Goal: Task Accomplishment & Management: Complete application form

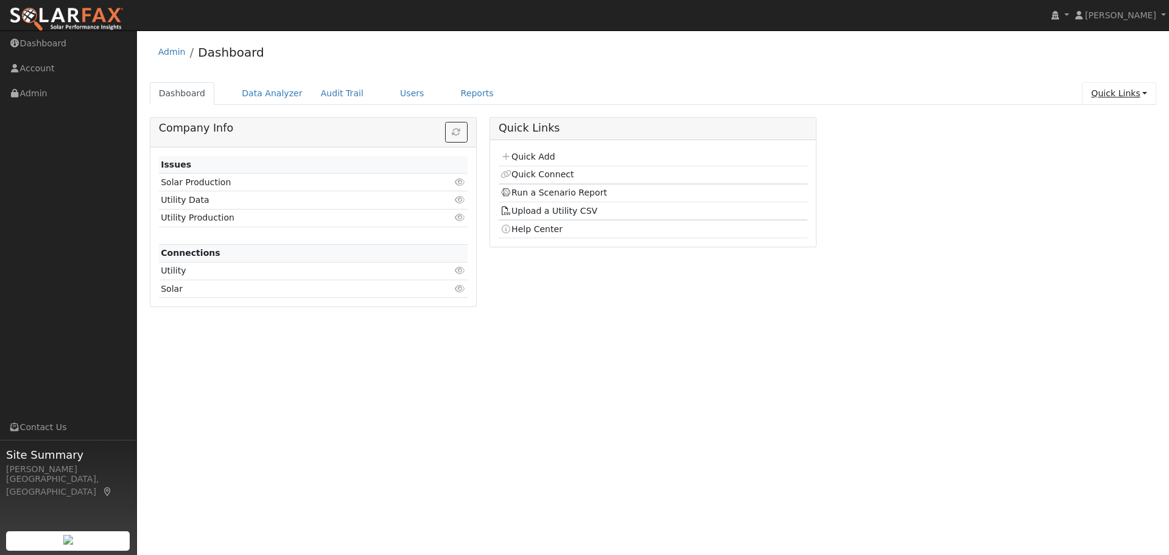
click at [1138, 92] on link "Quick Links" at bounding box center [1119, 93] width 74 height 23
click at [1100, 119] on link "Quick Add" at bounding box center [1095, 119] width 124 height 17
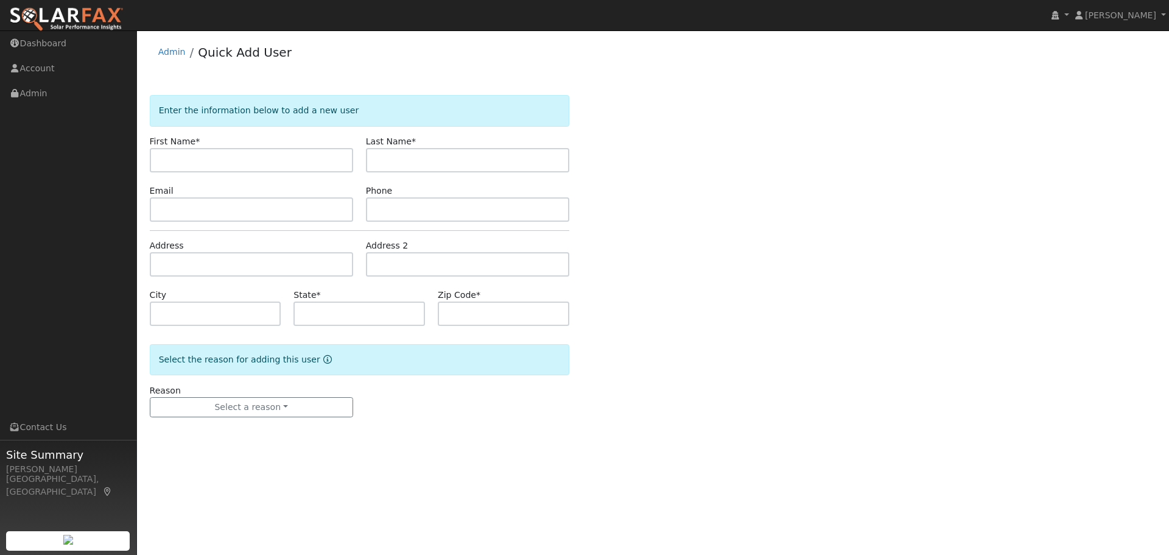
click at [290, 164] on input "text" at bounding box center [251, 160] width 203 height 24
type input "Saravana"
click at [400, 151] on input "text" at bounding box center [467, 160] width 203 height 24
type input "Kumar"
click at [323, 203] on input "text" at bounding box center [251, 209] width 203 height 24
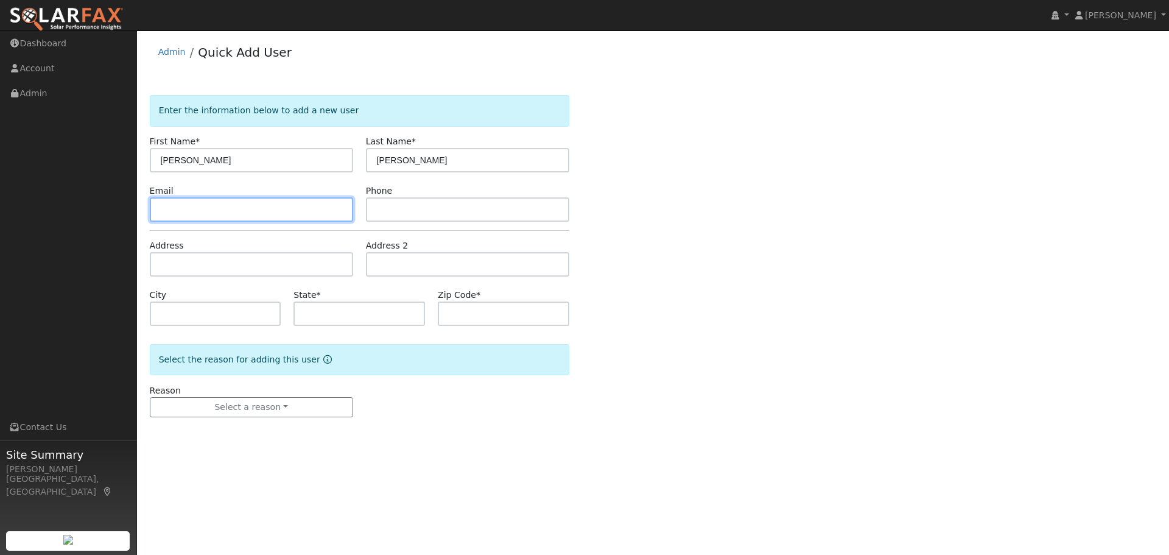
click at [263, 208] on input "text" at bounding box center [251, 209] width 203 height 24
paste input "saravanakumar.mit@gmail.com"
type input "saravanakumar.mit@gmail.com"
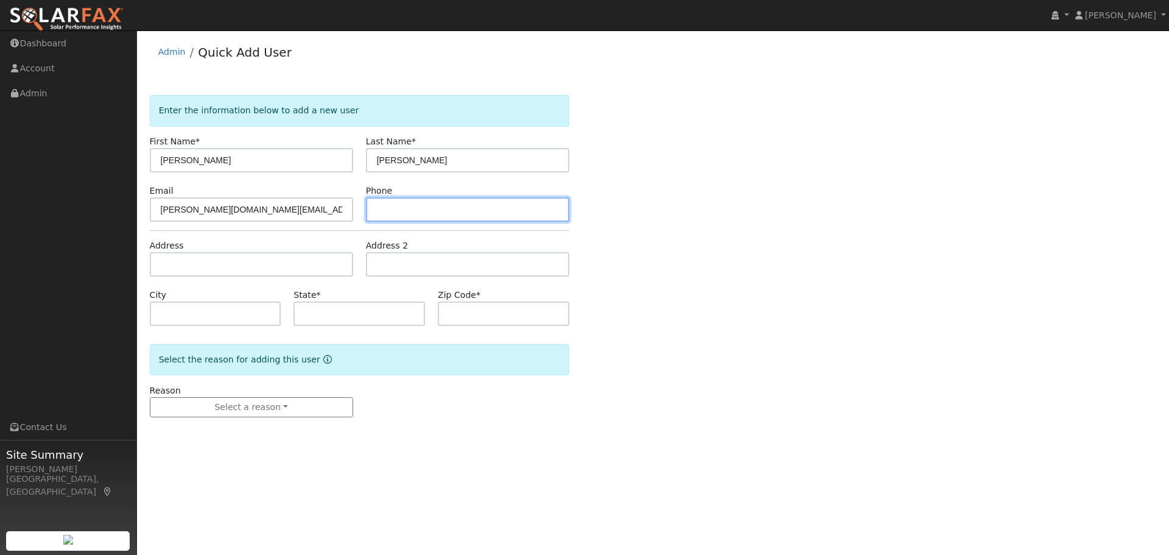
click at [419, 211] on input "text" at bounding box center [467, 209] width 203 height 24
paste input "(972) 757-3066"
type input "(972) 757-3066"
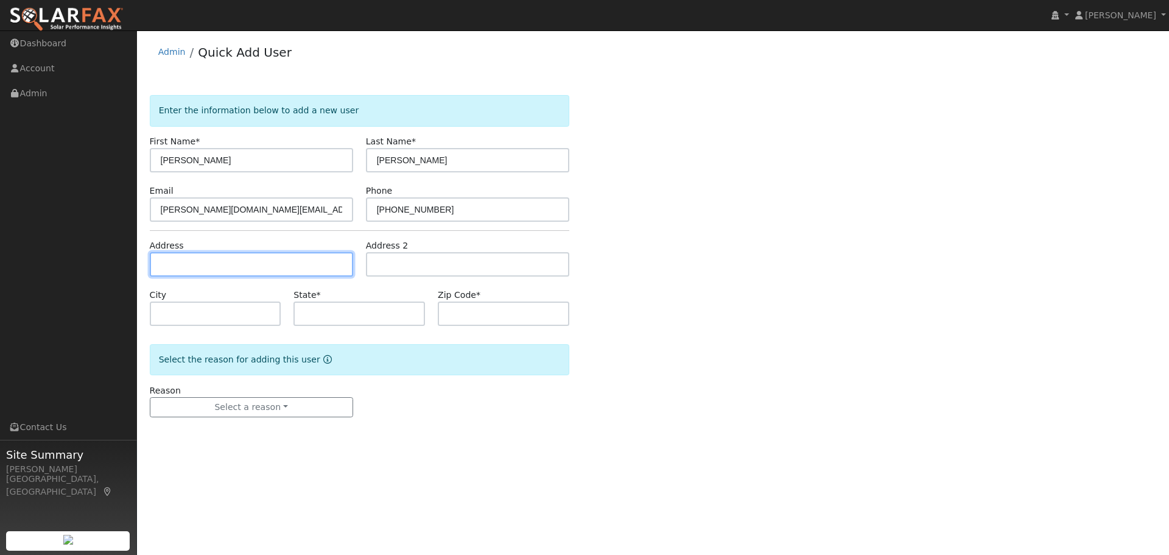
click at [245, 274] on input "text" at bounding box center [251, 264] width 203 height 24
paste input "3212 Brownhill Ct"
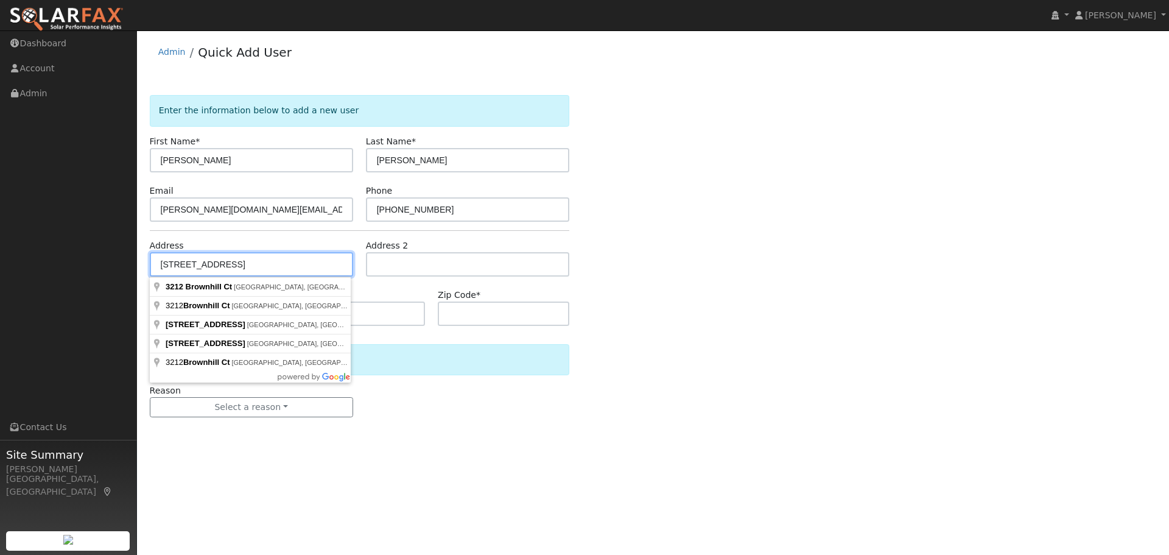
type input "3212 South Brownhill Road"
type input "Brookville"
type input "KS"
type input "67425"
click at [436, 323] on div "Zip Code * 67425" at bounding box center [503, 307] width 144 height 37
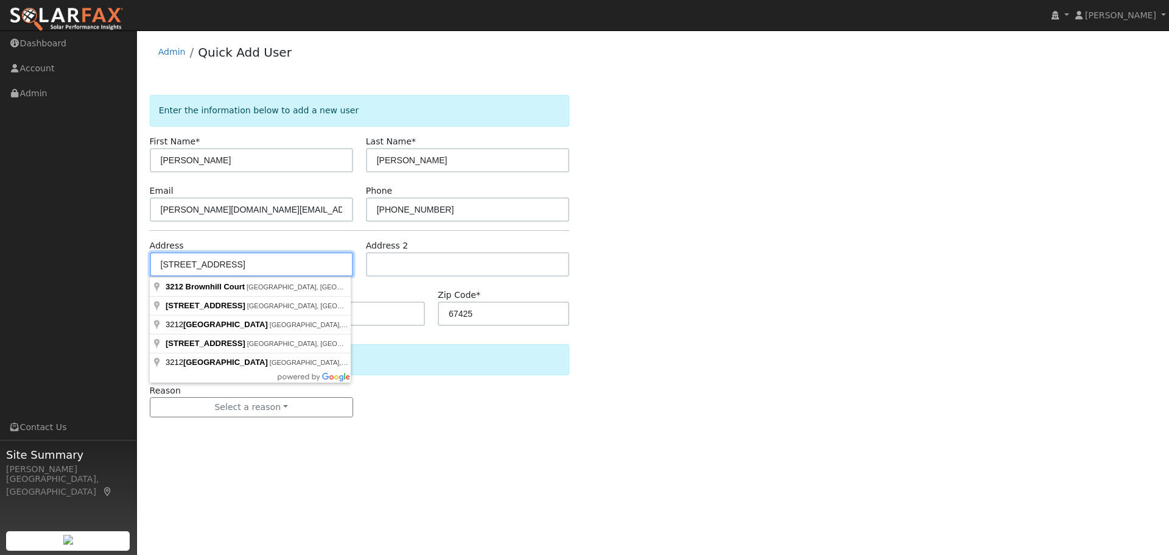
click at [248, 264] on input "3212 South Brownhill Road" at bounding box center [251, 264] width 203 height 24
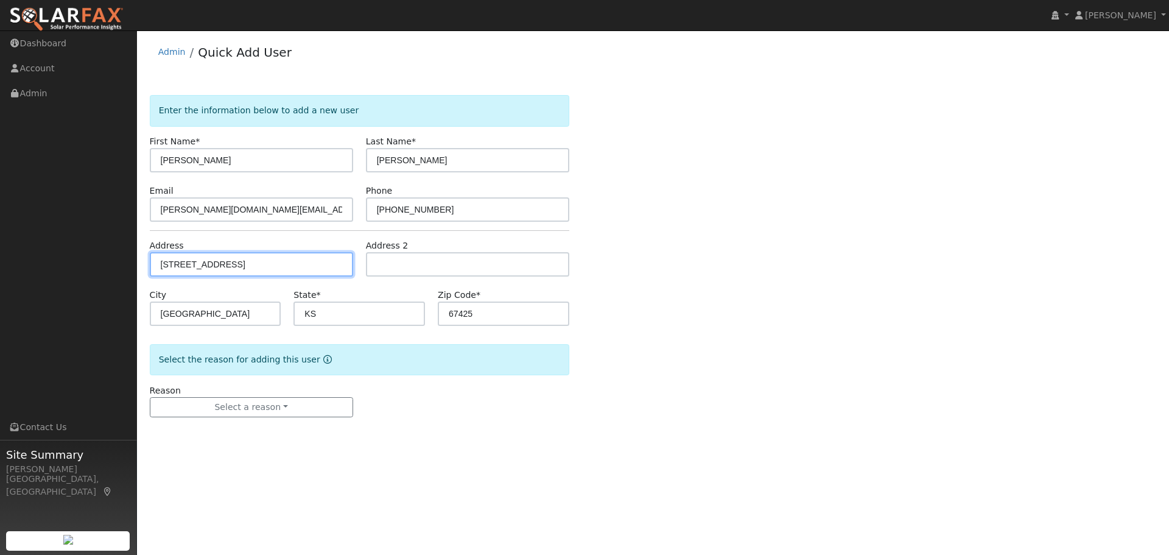
type input "[STREET_ADDRESS]"
type input "San Jose"
type input "CA"
type input "95135"
click at [574, 419] on div "Enter the information below to add a new user First Name * Saravana Last Name *…" at bounding box center [653, 268] width 1007 height 346
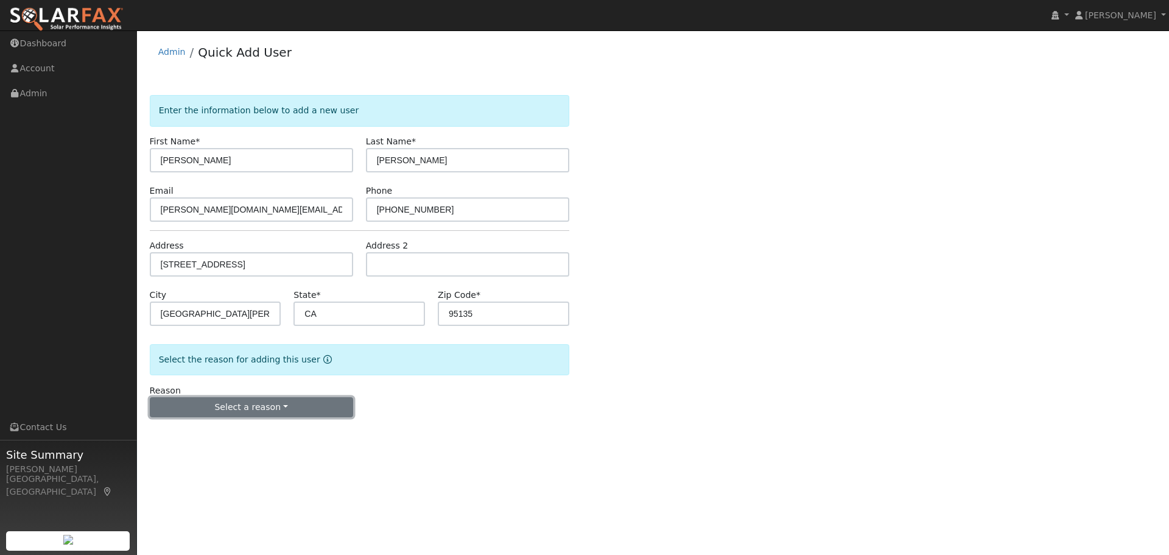
click at [292, 414] on button "Select a reason" at bounding box center [251, 407] width 203 height 21
click at [240, 435] on link "New lead" at bounding box center [217, 432] width 135 height 17
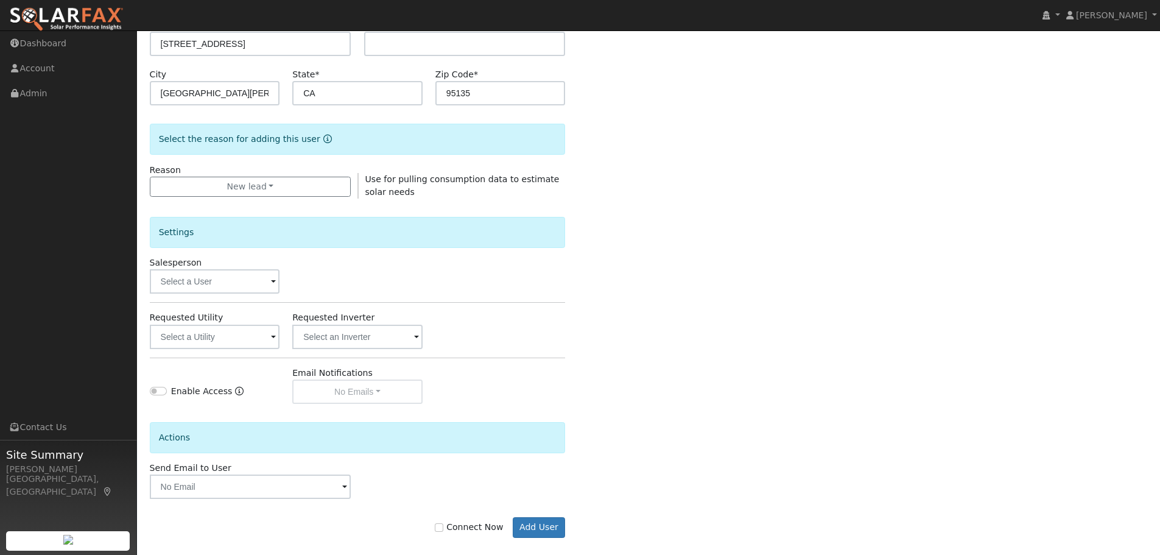
scroll to position [234, 0]
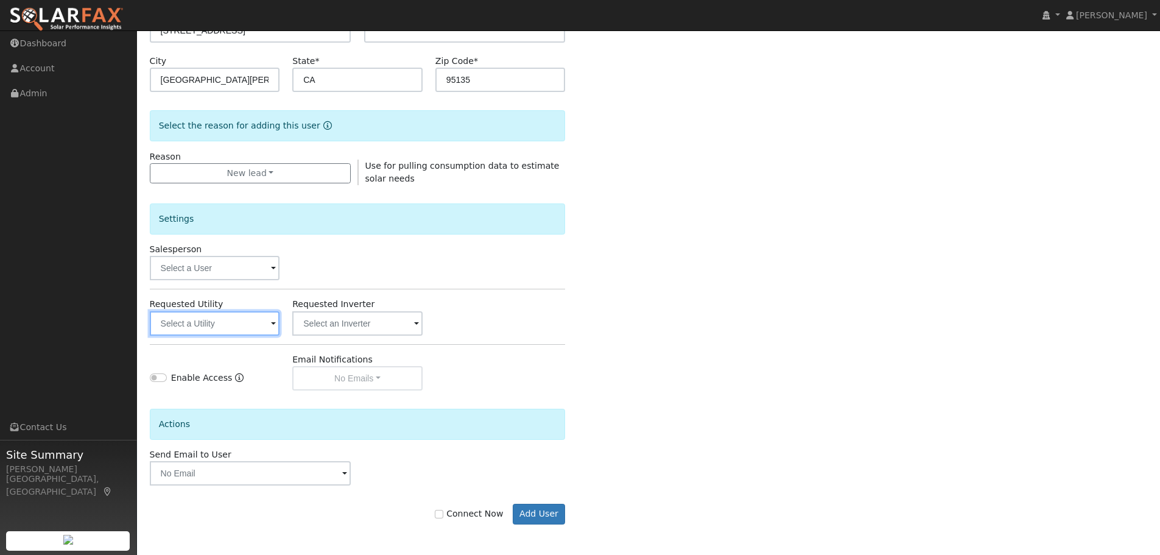
click at [265, 323] on input "text" at bounding box center [215, 323] width 130 height 24
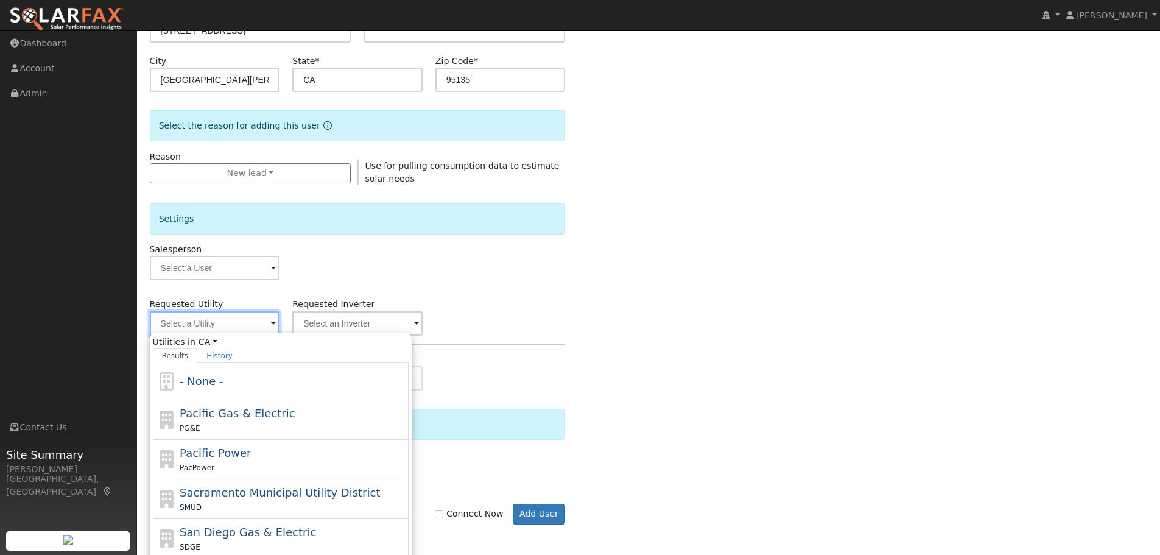
click at [265, 329] on input "text" at bounding box center [215, 323] width 130 height 24
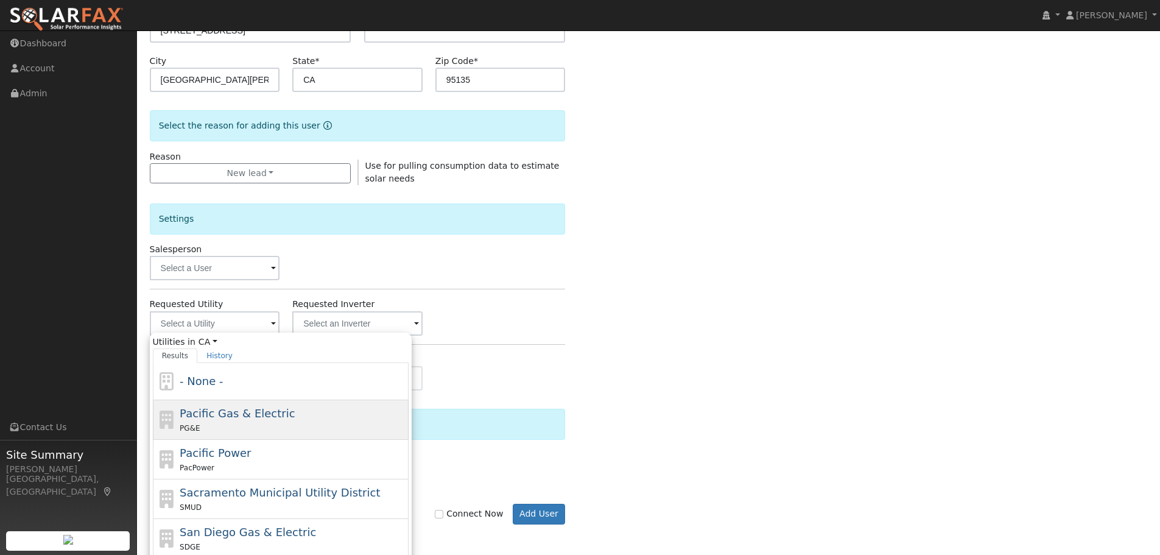
click at [220, 427] on div "PG&E" at bounding box center [293, 427] width 226 height 13
type input "Pacific Gas & Electric"
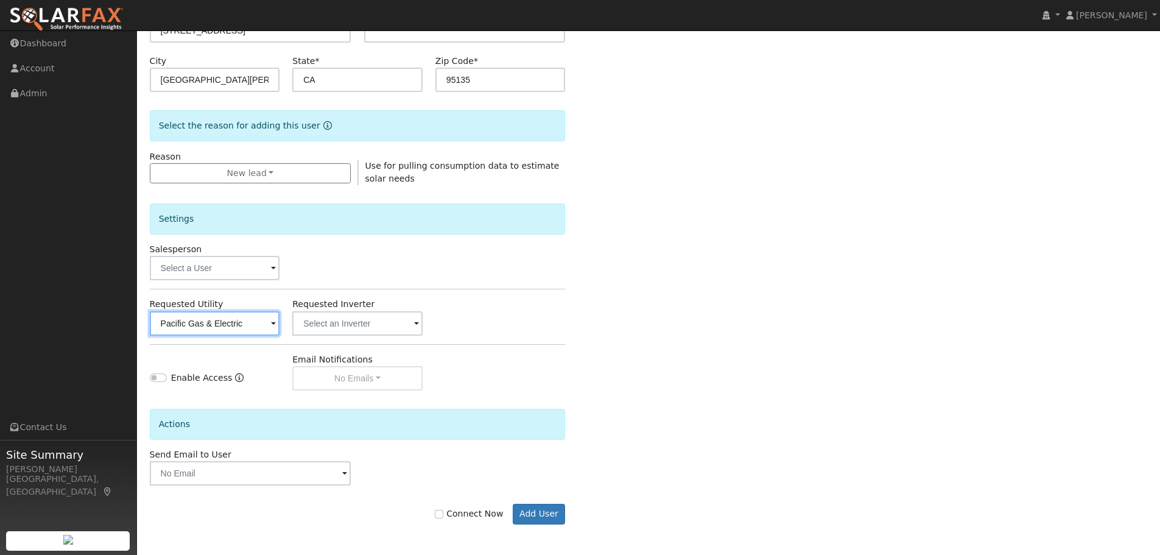
click at [265, 323] on input "Pacific Gas & Electric" at bounding box center [215, 323] width 130 height 24
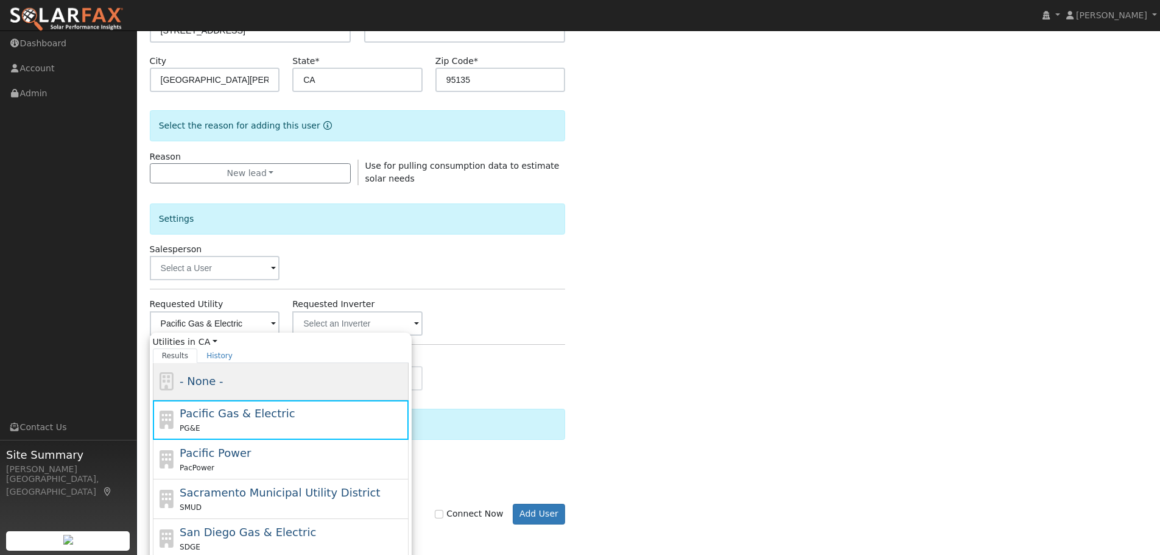
click at [203, 378] on span "- None -" at bounding box center [201, 380] width 43 height 13
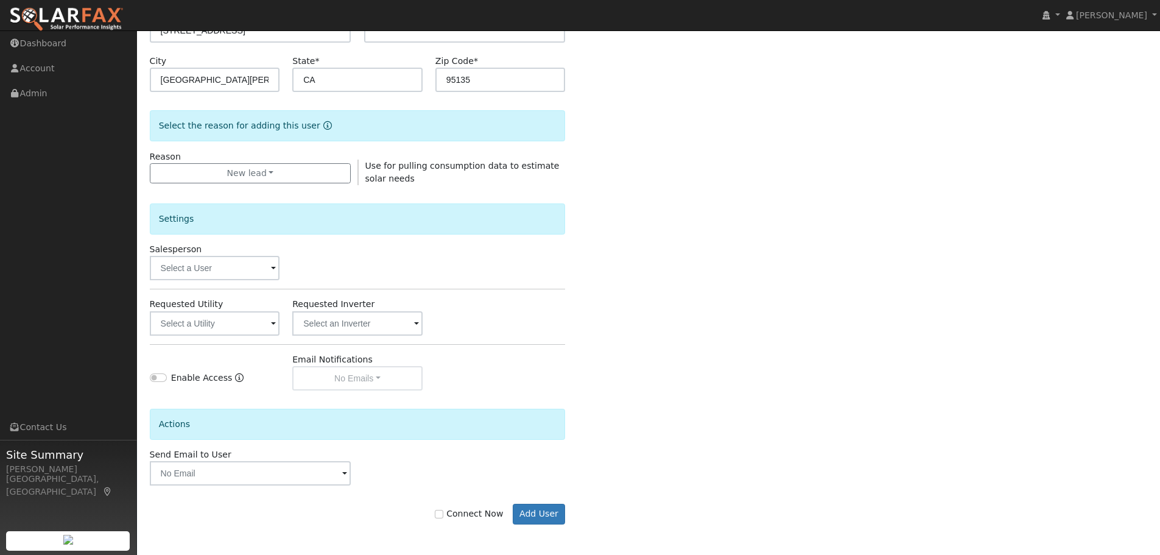
click at [748, 268] on div "Enter the information below to add a new user First Name * Saravana Last Name *…" at bounding box center [649, 204] width 998 height 687
drag, startPoint x: 527, startPoint y: 370, endPoint x: 471, endPoint y: 377, distance: 56.0
click at [471, 377] on div "Enable Access Email Notifications No Emails No Emails Weekly Emails Monthly Ema…" at bounding box center [357, 371] width 429 height 37
click at [539, 522] on button "Add User" at bounding box center [539, 513] width 53 height 21
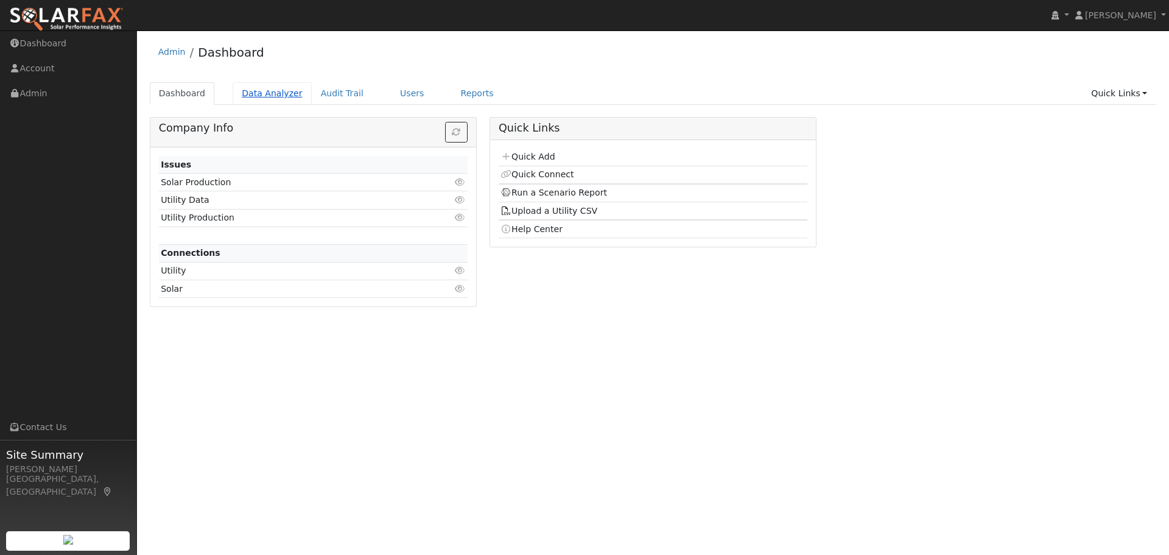
click at [284, 96] on link "Data Analyzer" at bounding box center [272, 93] width 79 height 23
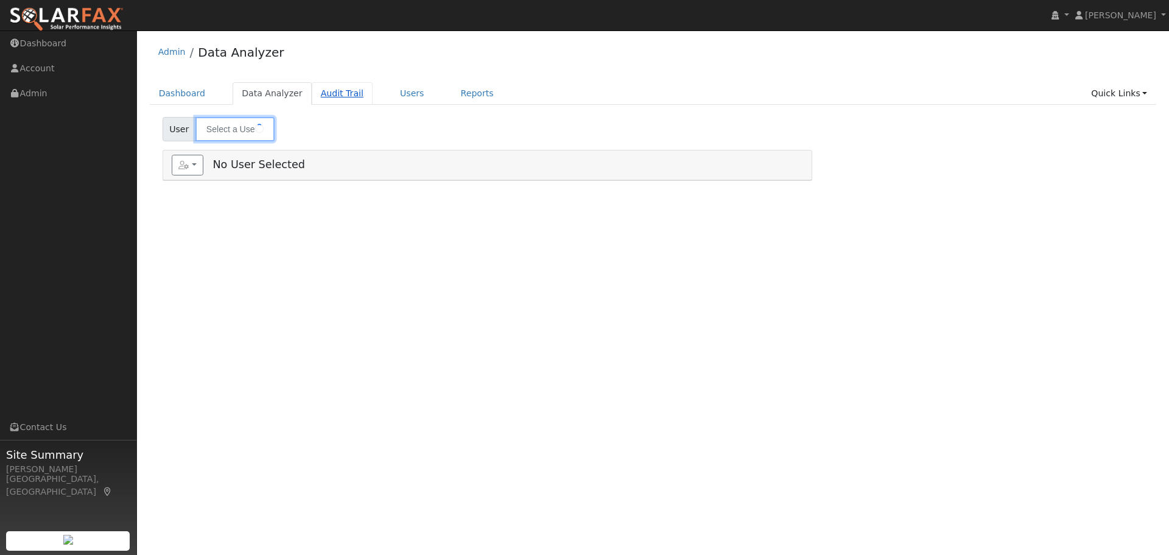
type input "[PERSON_NAME] [PERSON_NAME]"
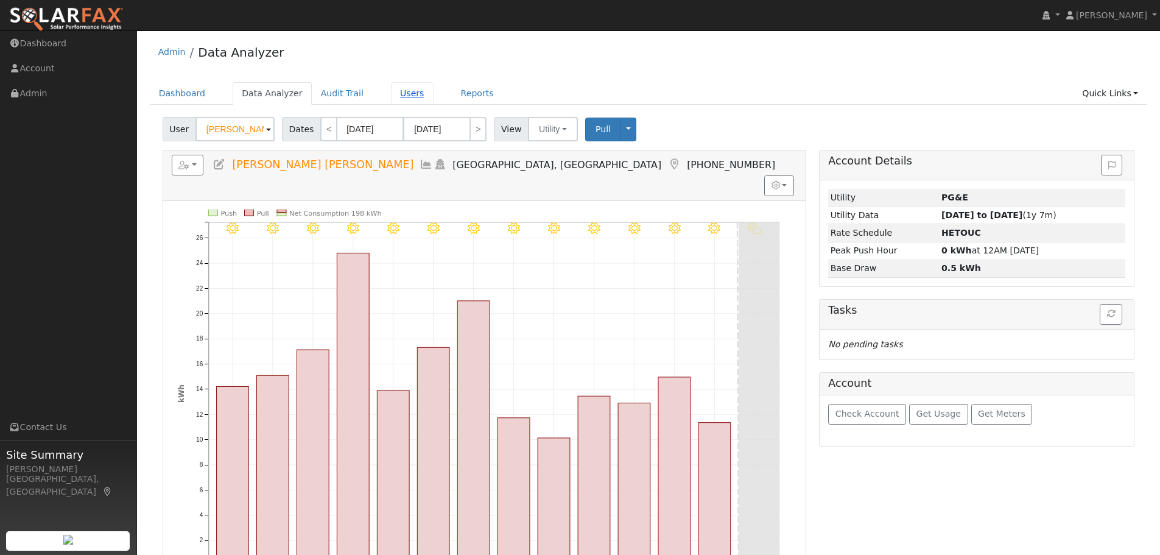
click at [391, 91] on link "Users" at bounding box center [412, 93] width 43 height 23
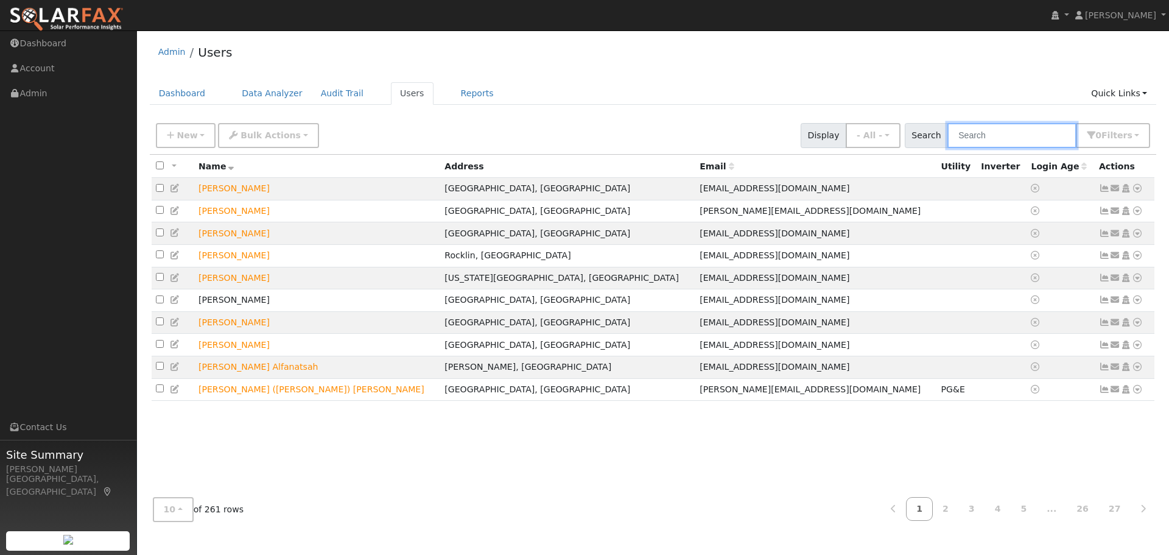
click at [1025, 133] on input "text" at bounding box center [1011, 135] width 129 height 25
type input "kumar"
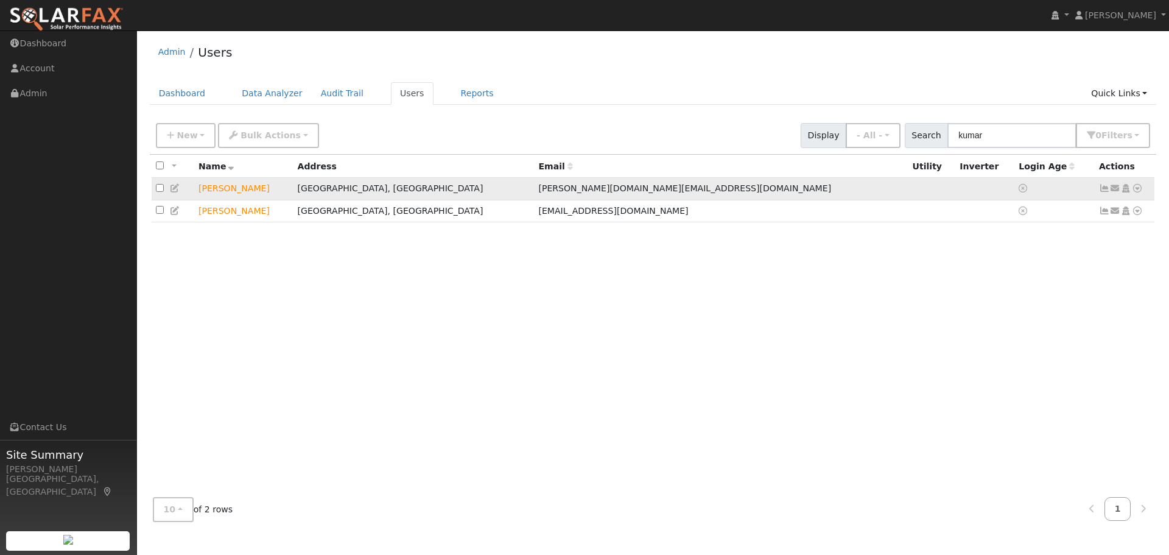
click at [1137, 186] on icon at bounding box center [1137, 188] width 11 height 9
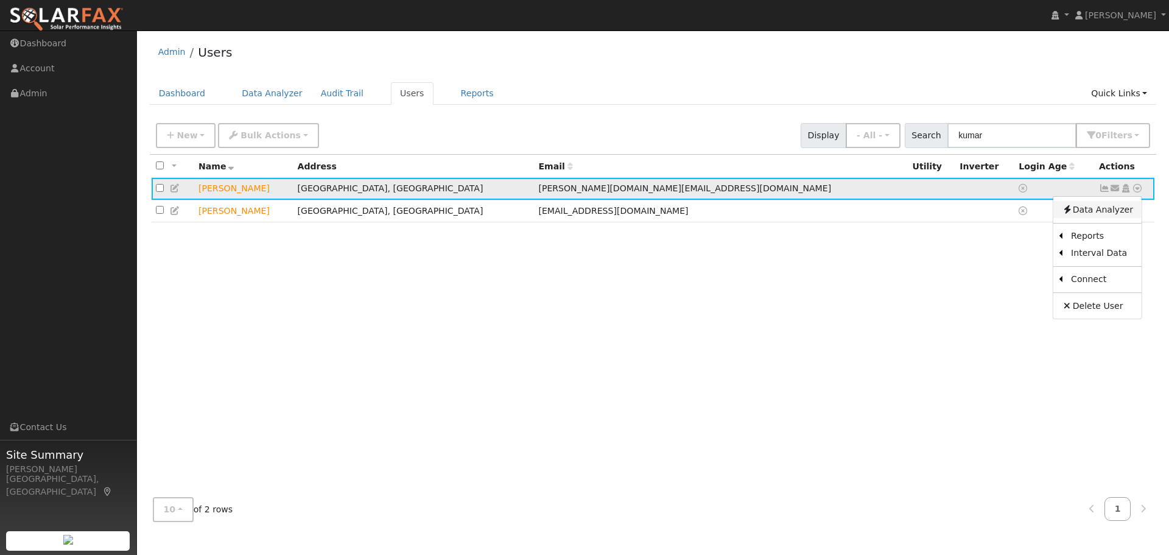
click at [1129, 212] on link "Data Analyzer" at bounding box center [1097, 209] width 88 height 17
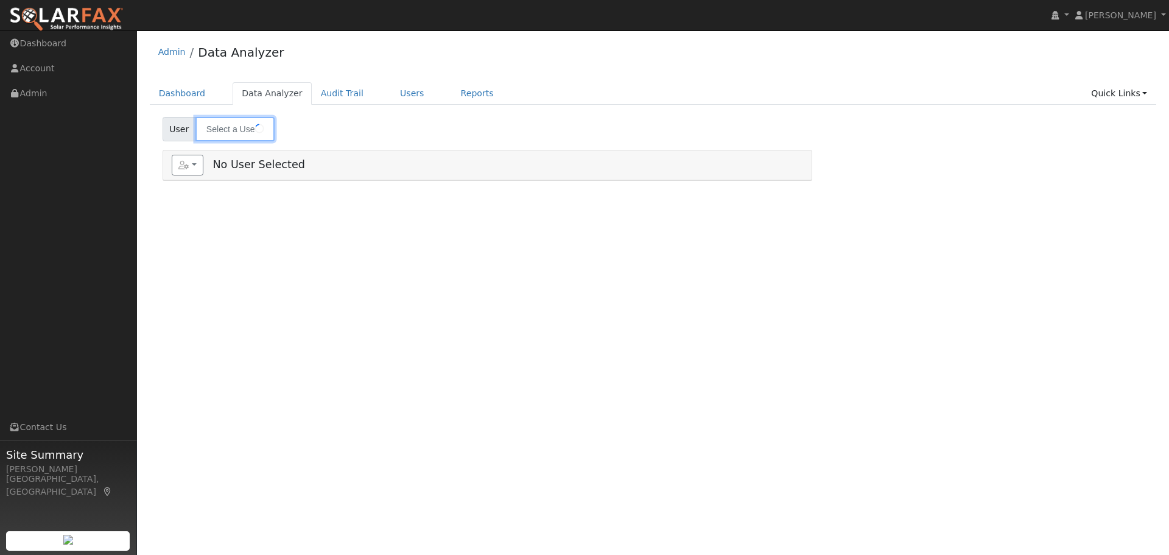
type input "[PERSON_NAME]"
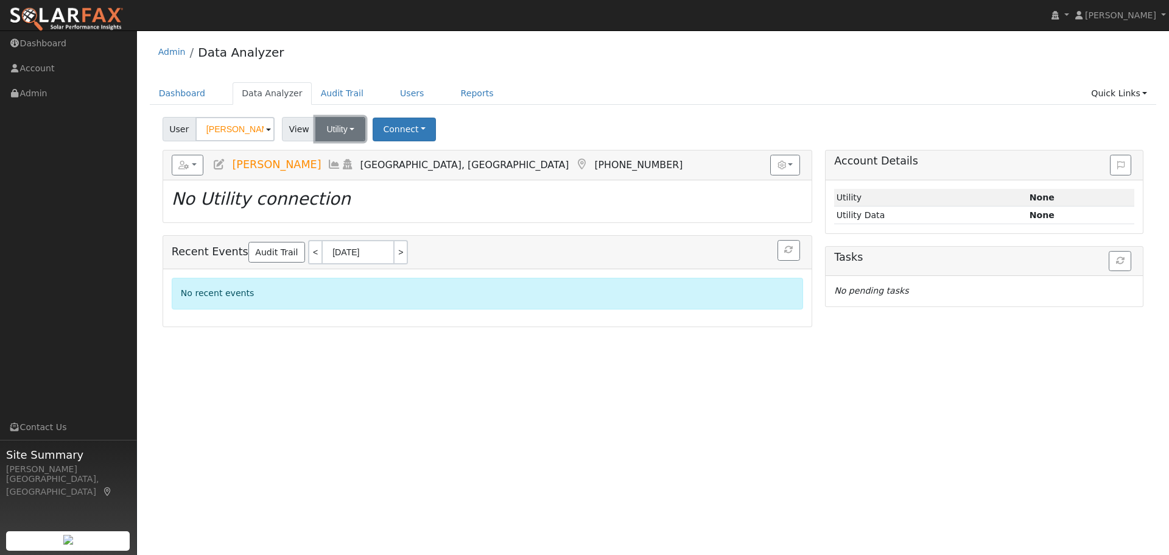
click at [345, 138] on button "Utility" at bounding box center [340, 129] width 50 height 24
click at [353, 152] on link "Utility" at bounding box center [356, 155] width 85 height 17
click at [403, 127] on button "Connect" at bounding box center [404, 130] width 63 height 24
click at [415, 158] on link "Select a Provider" at bounding box center [421, 155] width 95 height 17
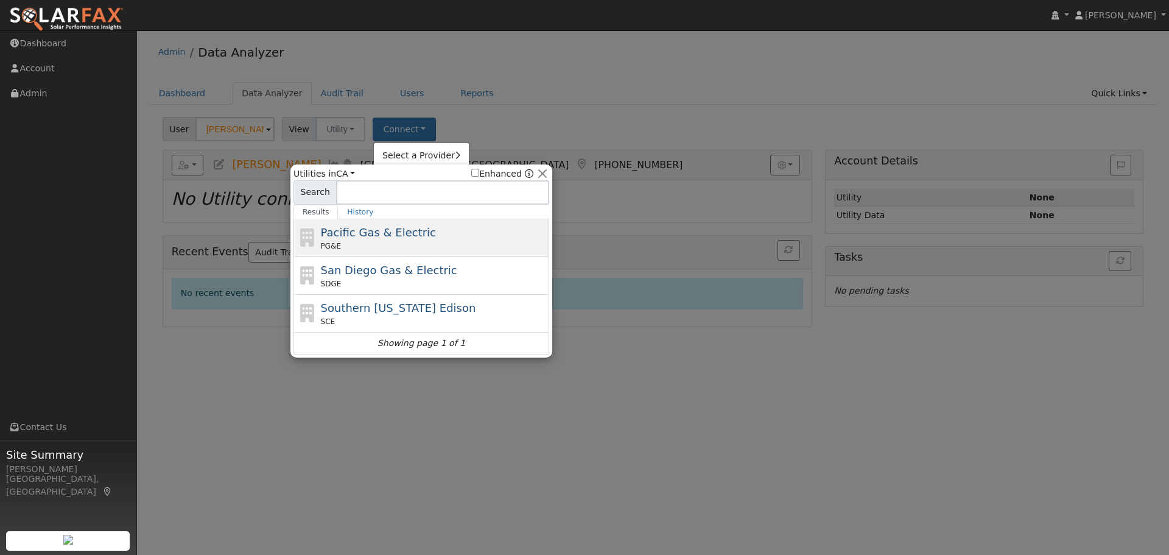
click at [416, 237] on div "Pacific Gas & Electric PG&E" at bounding box center [434, 237] width 226 height 27
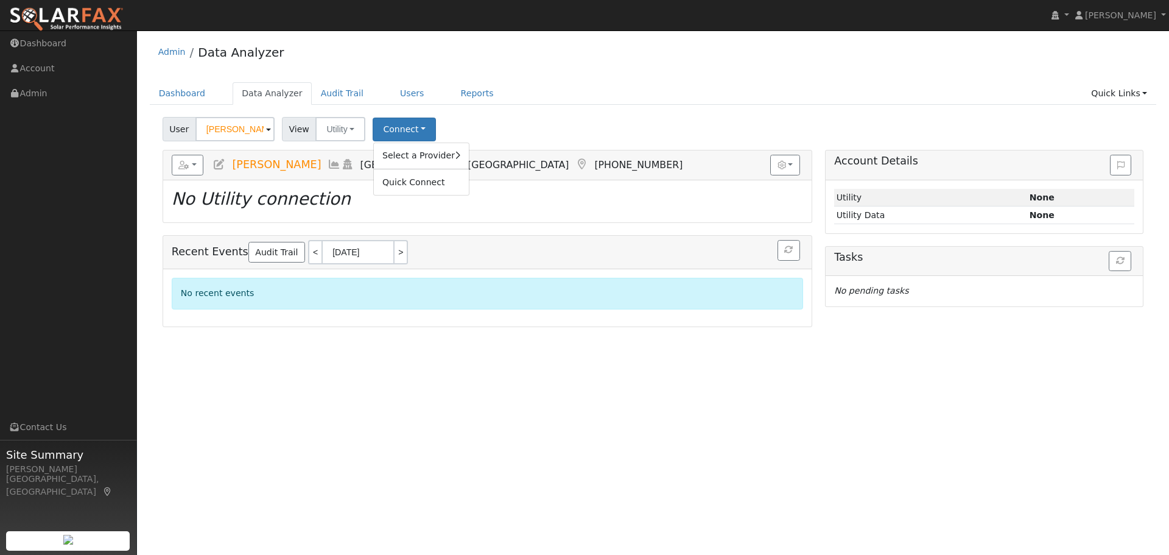
click at [438, 146] on div "Select a Provider Quick Connect" at bounding box center [421, 168] width 96 height 53
click at [440, 151] on link "Select a Provider" at bounding box center [421, 155] width 95 height 17
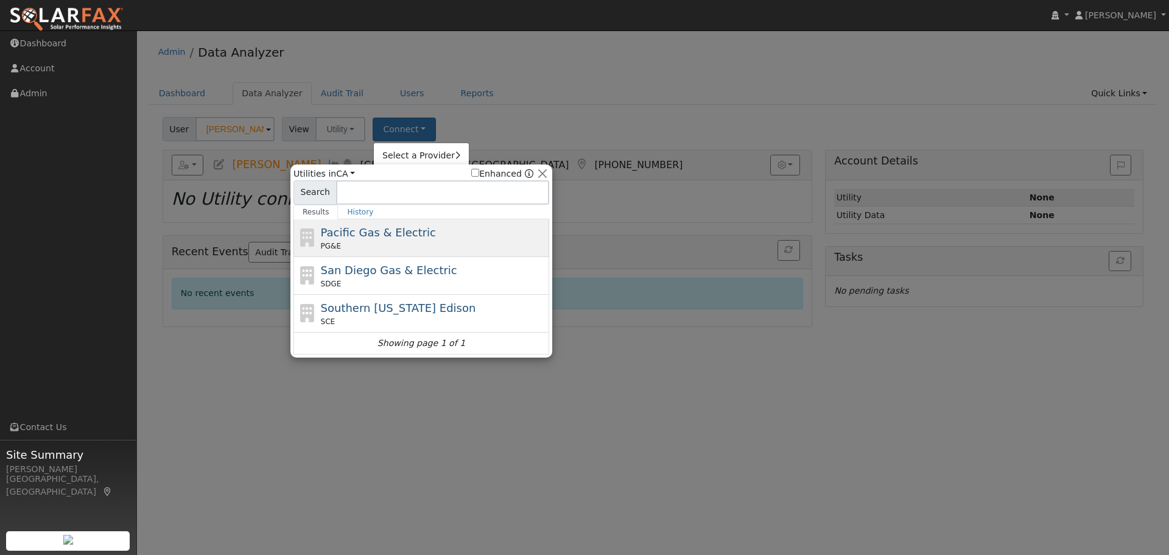
click at [390, 244] on div "PG&E" at bounding box center [434, 245] width 226 height 11
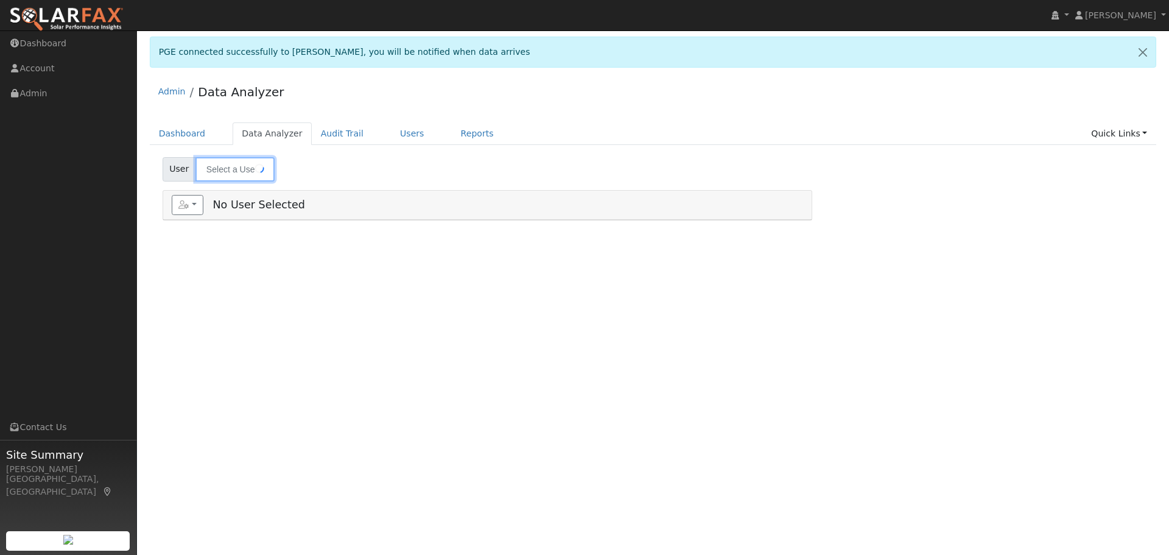
type input "[PERSON_NAME]"
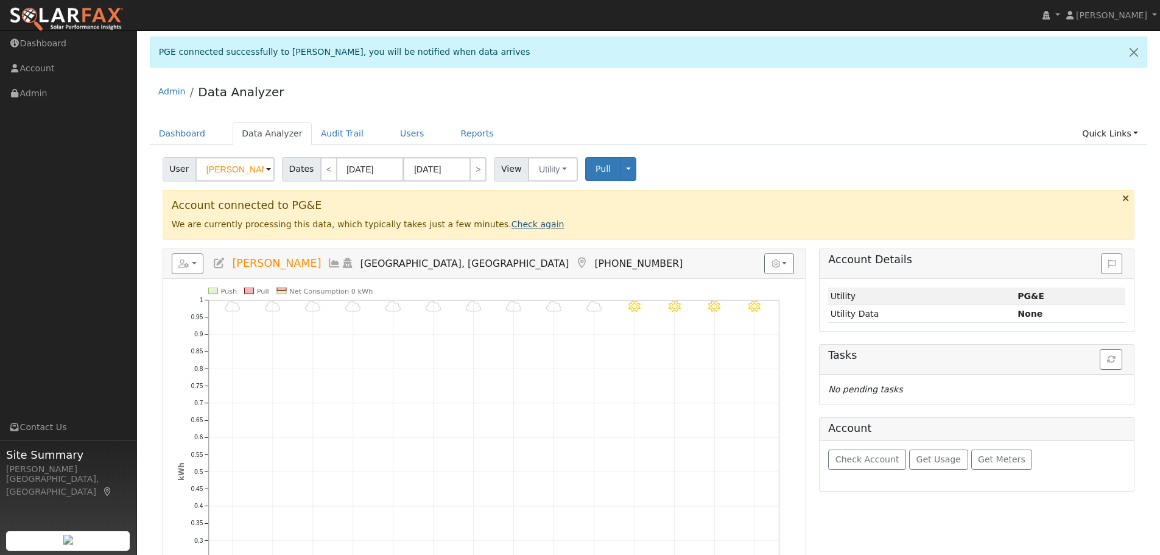
click at [511, 223] on link "Check again" at bounding box center [537, 224] width 53 height 10
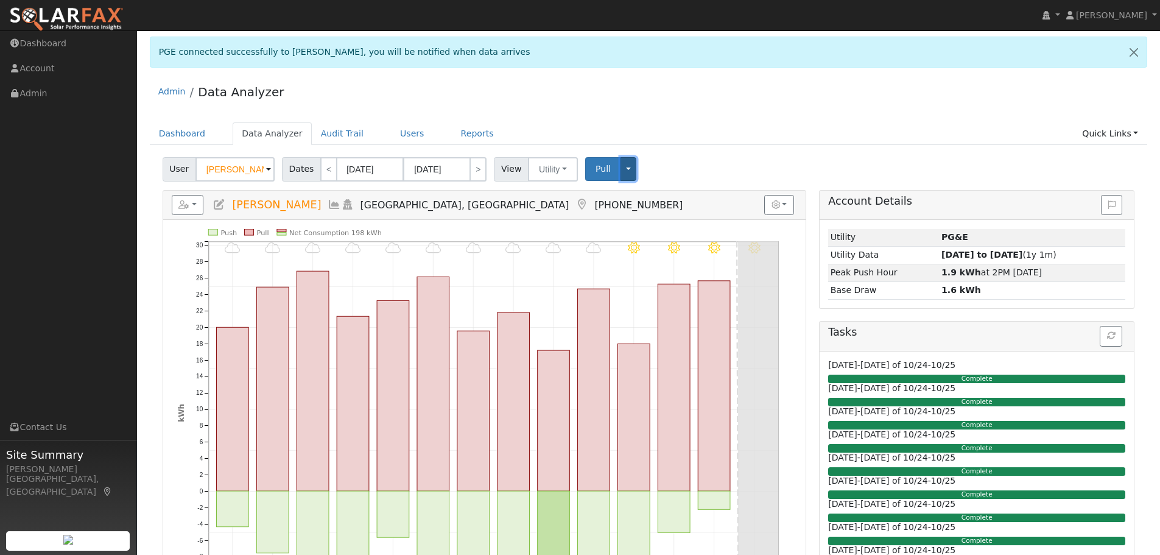
click at [624, 163] on button "Toggle Dropdown" at bounding box center [628, 169] width 16 height 24
click at [649, 147] on div "Dashboard Data Analyzer Audit Trail Users Reports Quick Links Quick Add Quick C…" at bounding box center [649, 139] width 998 height 35
click at [197, 203] on button "button" at bounding box center [188, 205] width 32 height 21
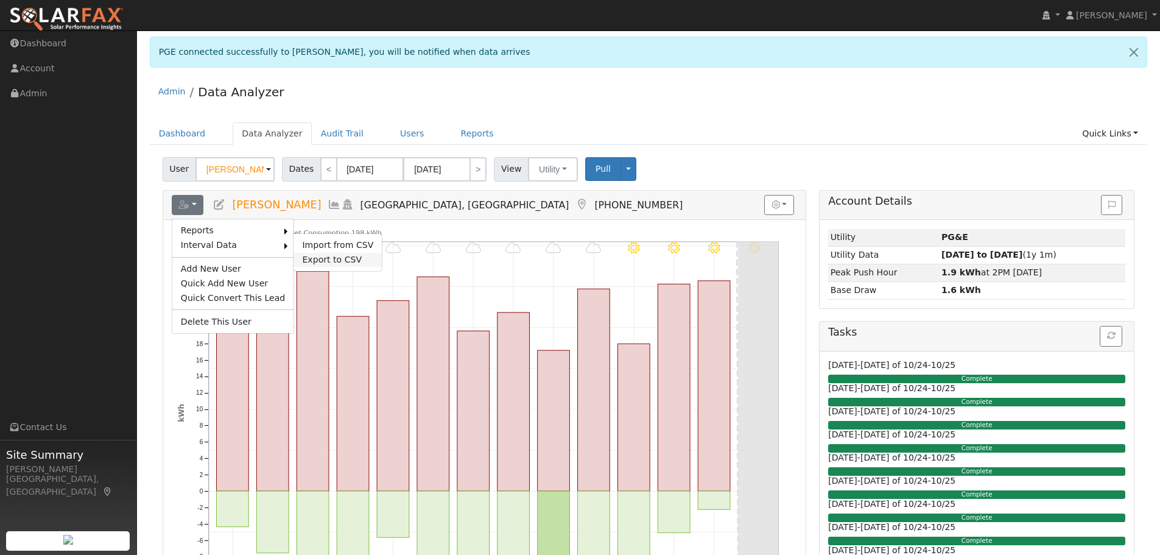
click at [321, 258] on link "Export to CSV" at bounding box center [337, 260] width 88 height 15
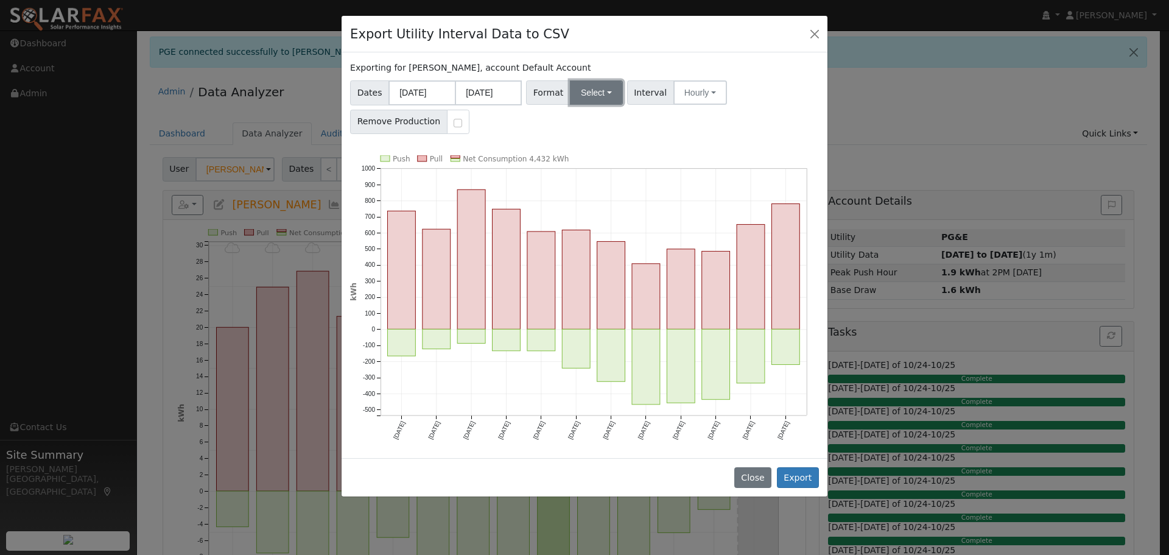
click at [588, 88] on button "Select" at bounding box center [596, 92] width 53 height 24
click at [601, 118] on link "Generic" at bounding box center [610, 119] width 87 height 17
click at [609, 96] on button "Generic" at bounding box center [599, 92] width 59 height 24
click at [742, 123] on div "Dates [DATE] [DATE] Format Generic Generic PG&E SCE SDGE Aurora Energy Toolbase…" at bounding box center [584, 105] width 473 height 58
click at [804, 469] on button "Export" at bounding box center [798, 477] width 42 height 21
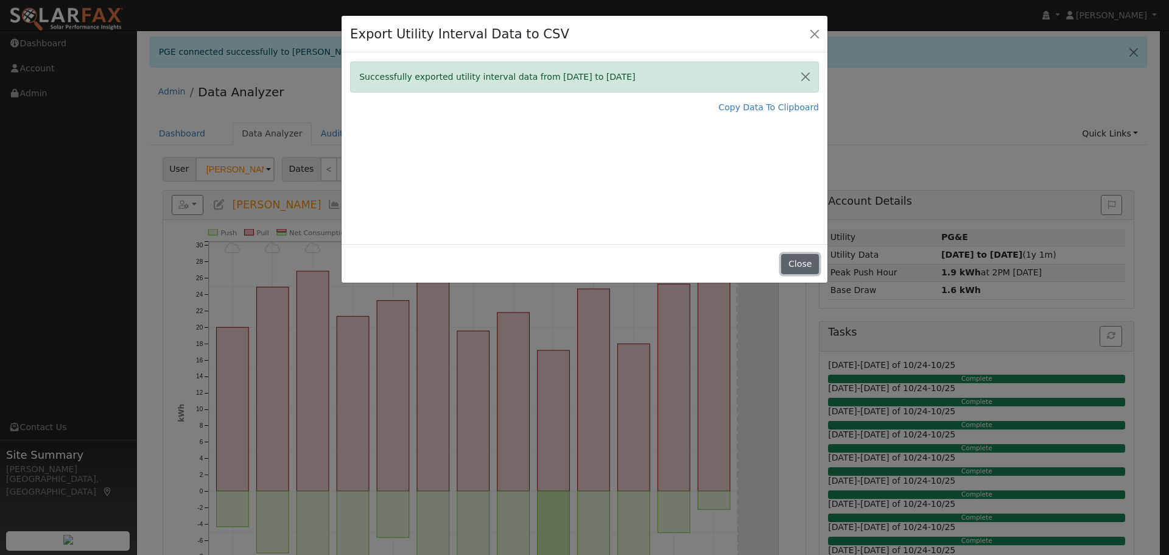
click at [799, 268] on button "Close" at bounding box center [799, 264] width 37 height 21
